Goal: Find specific page/section: Find specific page/section

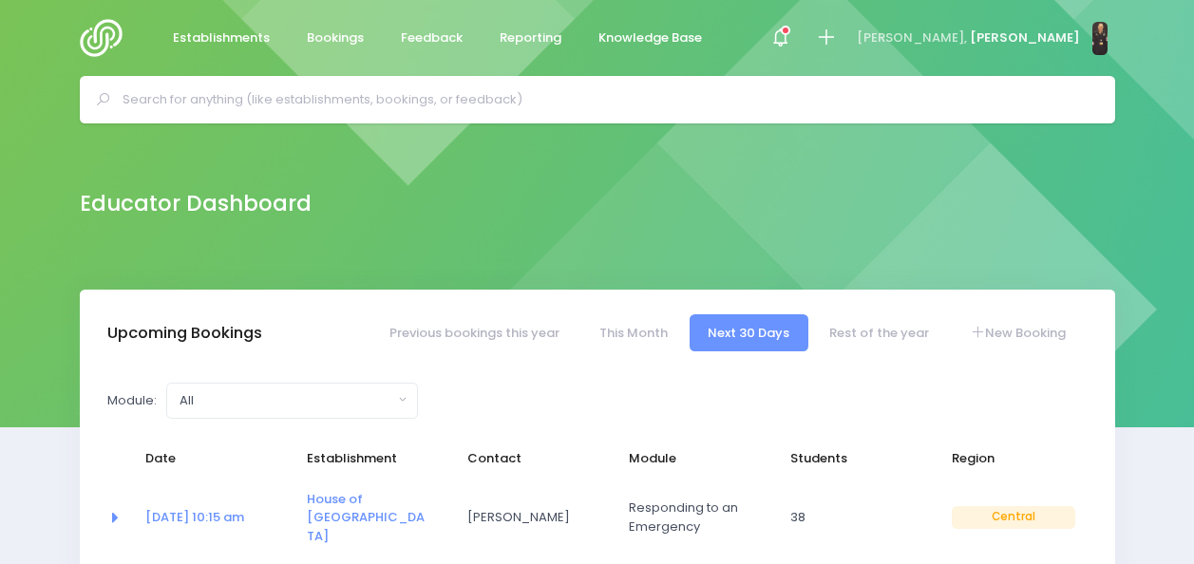
select select "5"
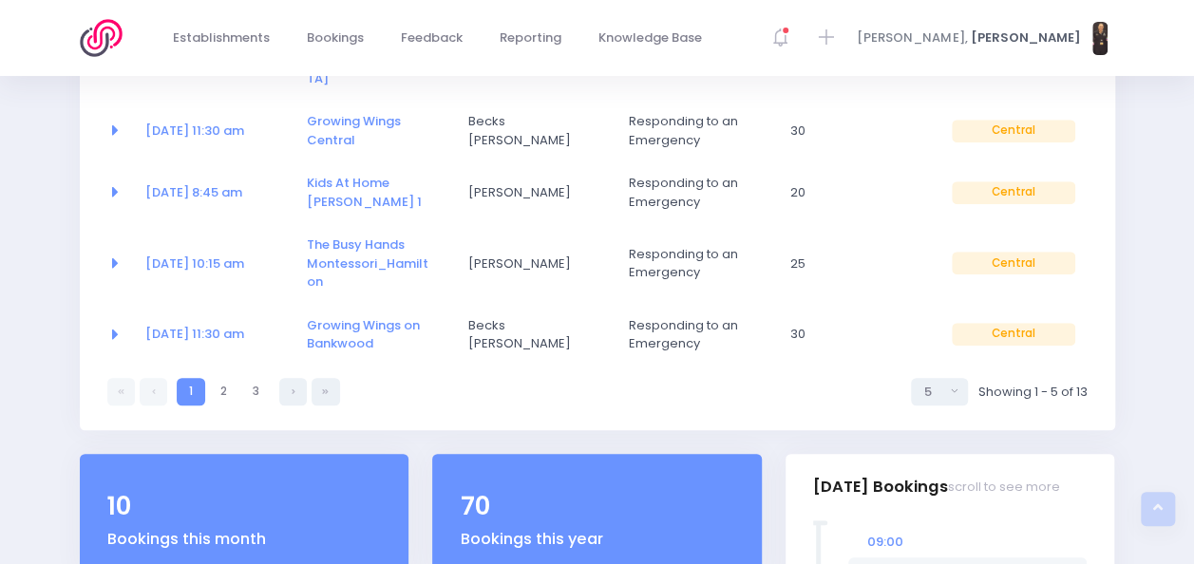
scroll to position [459, 0]
click at [223, 377] on link "2" at bounding box center [224, 391] width 28 height 28
select select "5"
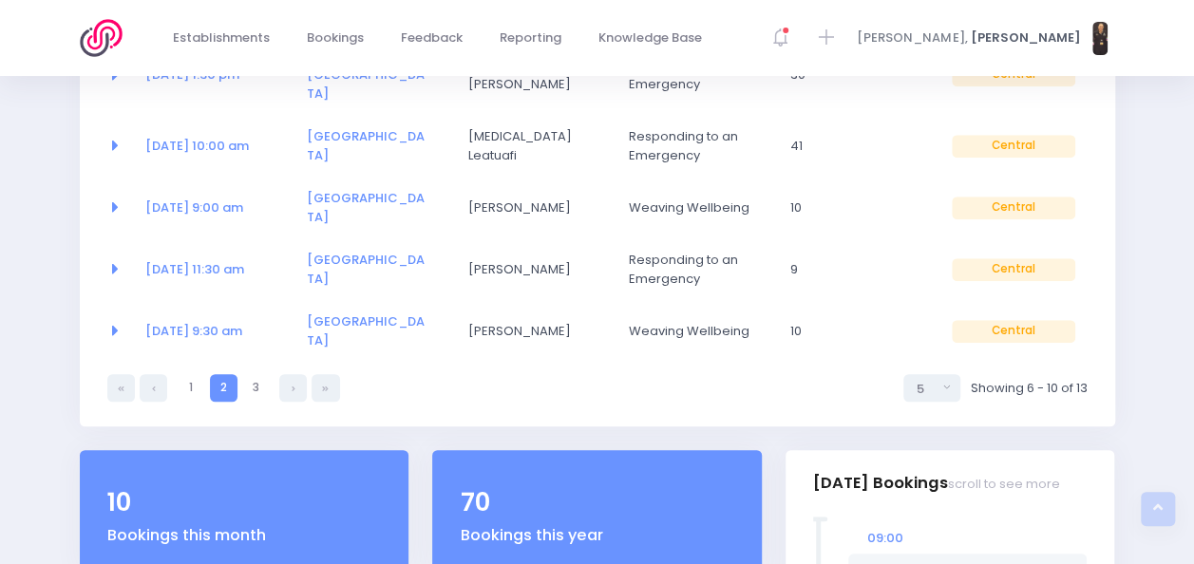
scroll to position [444, 0]
click at [251, 373] on link "3" at bounding box center [256, 387] width 28 height 28
select select "5"
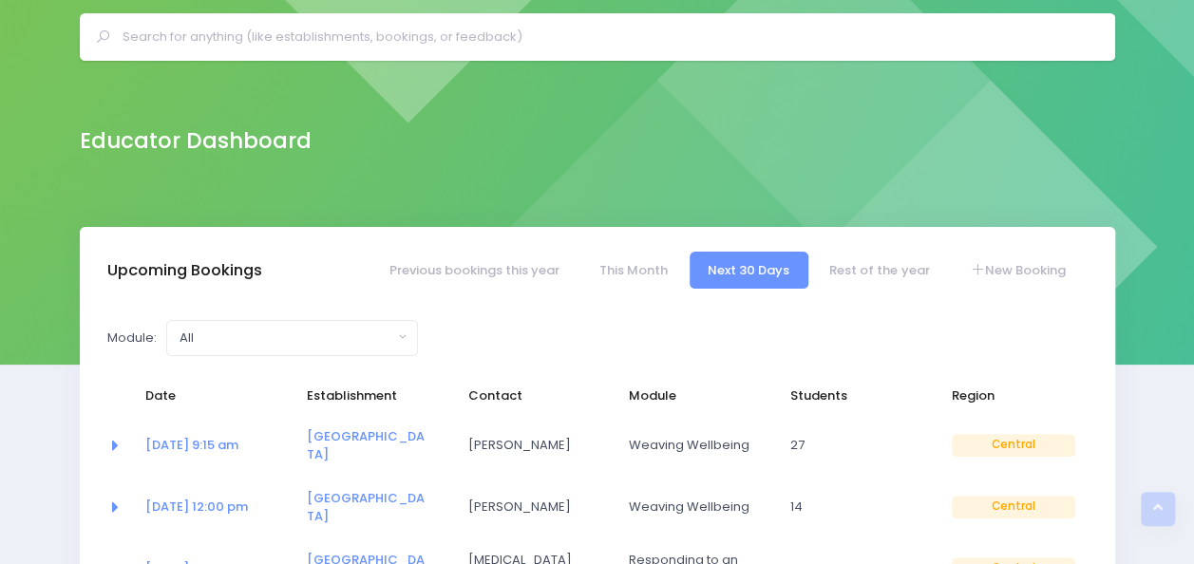
scroll to position [0, 0]
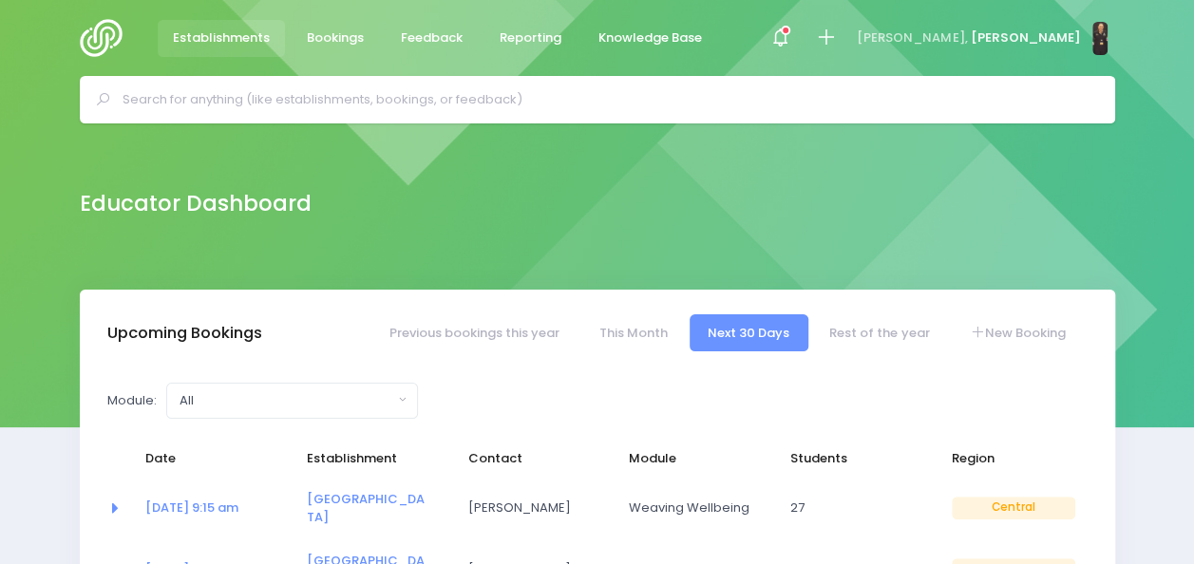
click at [214, 46] on span "Establishments" at bounding box center [221, 37] width 97 height 19
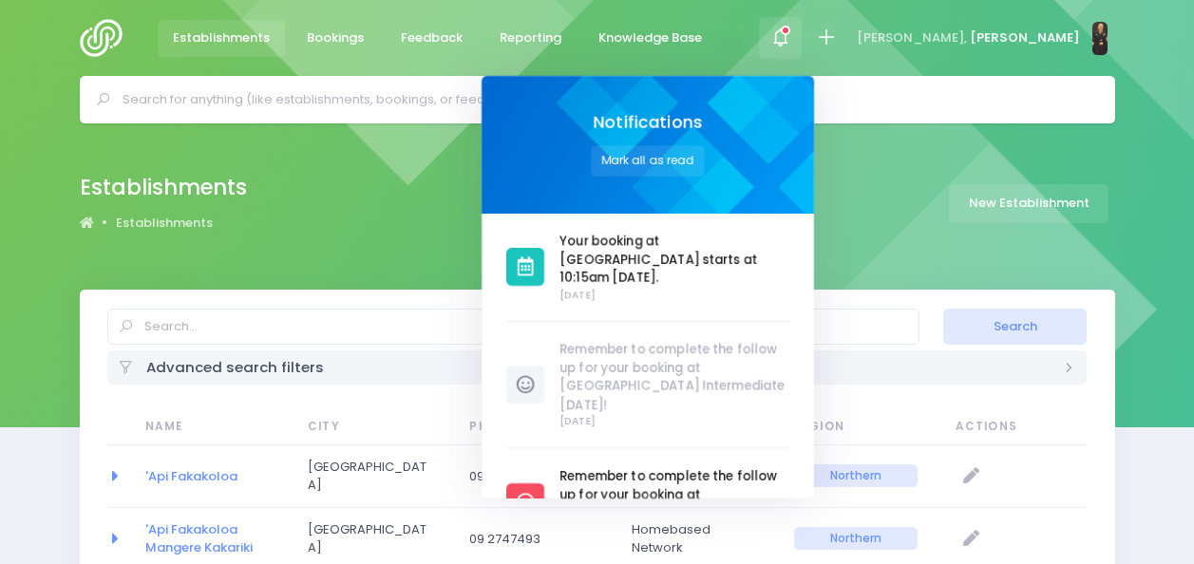
select select "20"
click at [705, 153] on button "Mark all as read" at bounding box center [648, 160] width 114 height 31
